Goal: Task Accomplishment & Management: Manage account settings

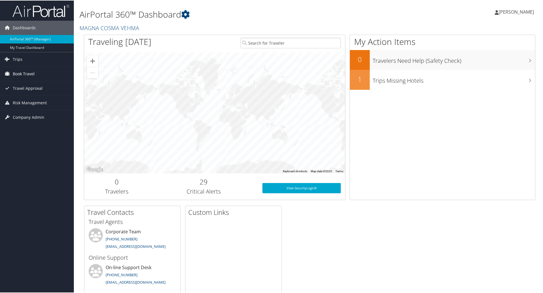
click at [20, 70] on span "Book Travel" at bounding box center [24, 73] width 22 height 14
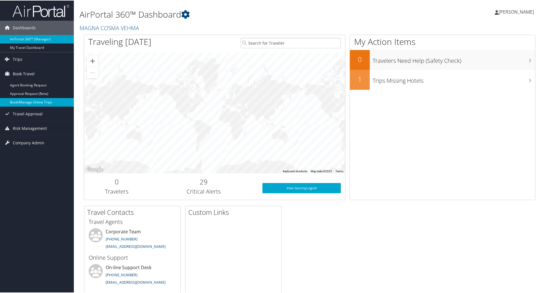
click at [42, 102] on link "Book/Manage Online Trips" at bounding box center [37, 101] width 74 height 9
click at [513, 10] on span "[PERSON_NAME]" at bounding box center [515, 11] width 35 height 6
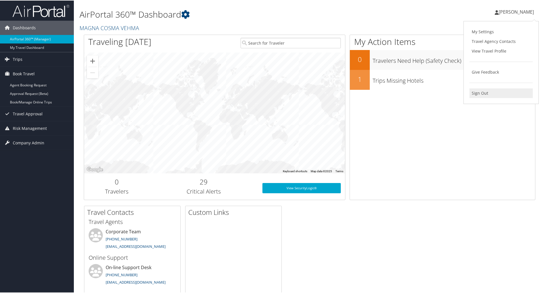
click at [481, 92] on link "Sign Out" at bounding box center [500, 93] width 63 height 10
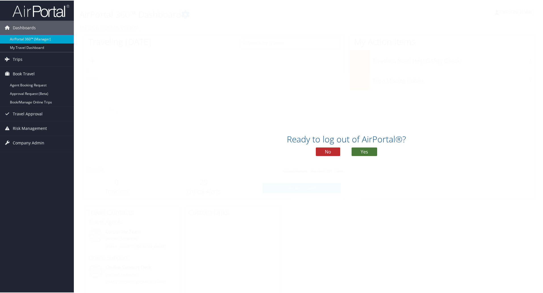
click at [370, 148] on button "Yes" at bounding box center [364, 151] width 26 height 9
